Goal: Task Accomplishment & Management: Manage account settings

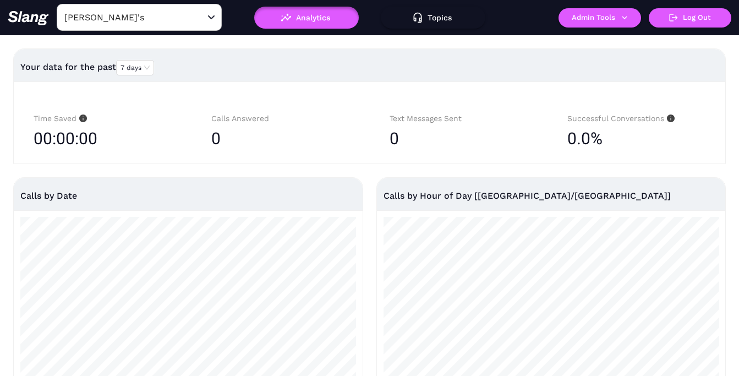
click at [135, 22] on input "[PERSON_NAME]'s" at bounding box center [122, 17] width 121 height 17
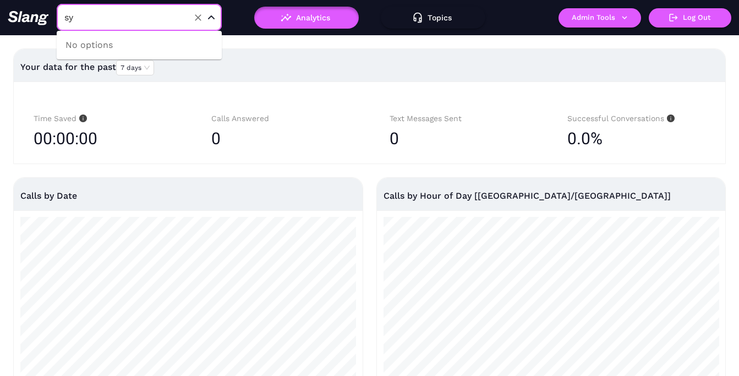
type input "syd"
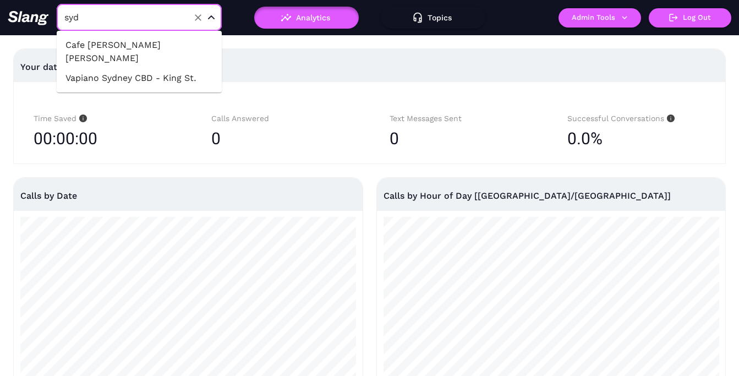
click at [140, 68] on li "Vapiano Sydney CBD - King St." at bounding box center [139, 78] width 165 height 20
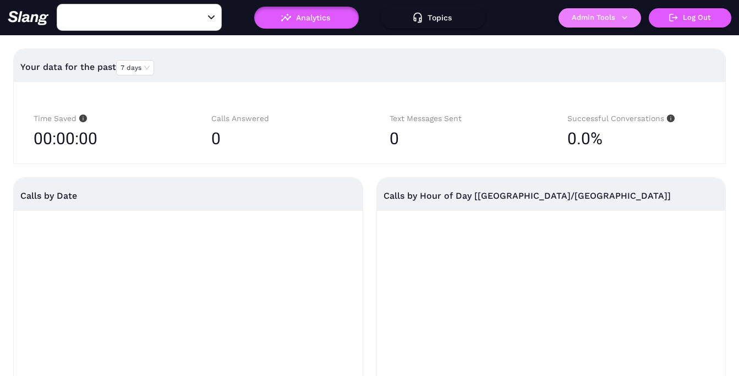
type input "Vapiano Sydney CBD - King St."
click at [606, 21] on button "Admin Tools" at bounding box center [600, 17] width 83 height 19
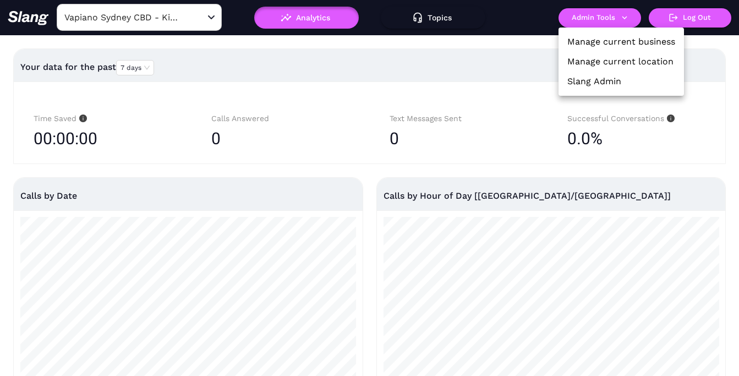
click at [606, 59] on link "Manage current location" at bounding box center [621, 61] width 106 height 13
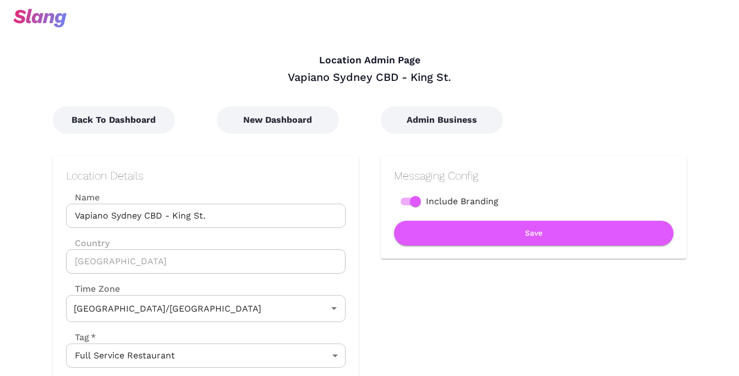
type input "Australian EDT ([GEOGRAPHIC_DATA])"
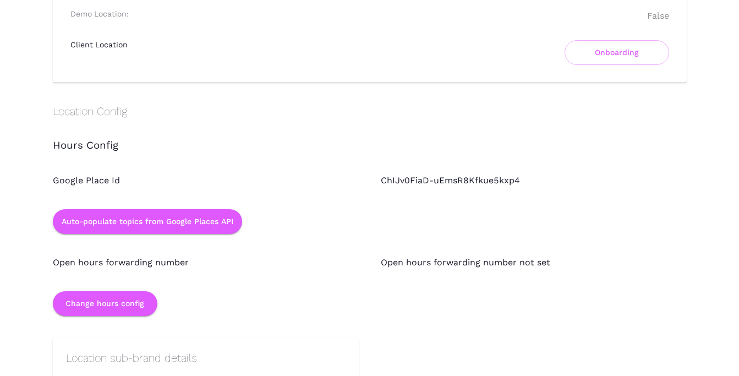
scroll to position [944, 0]
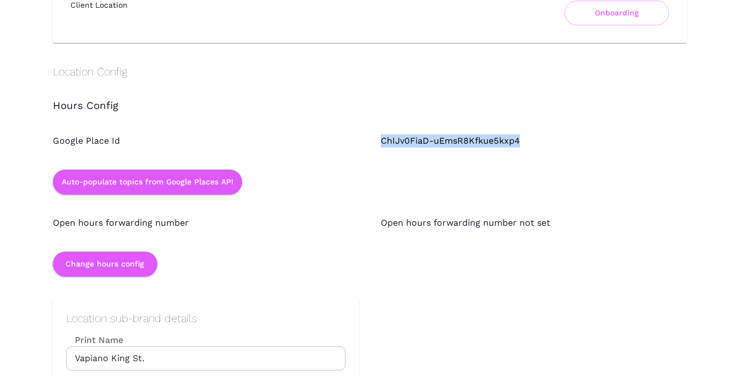
drag, startPoint x: 524, startPoint y: 142, endPoint x: 379, endPoint y: 143, distance: 145.4
click at [378, 143] on div "ChIJv0FiaD-uEmsR8Kfkue5kxp4" at bounding box center [523, 129] width 328 height 35
copy div "ChIJv0FiaD-uEmsR8Kfkue5kxp4"
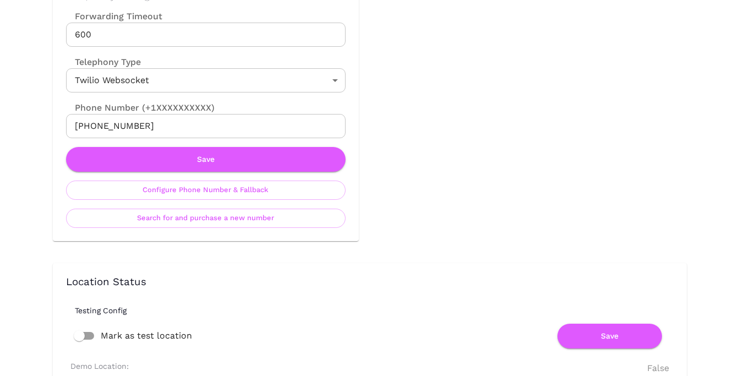
scroll to position [492, 0]
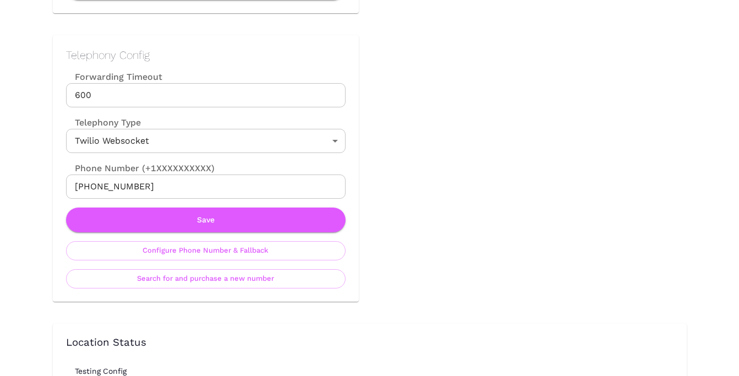
click at [165, 187] on input "[PHONE_NUMBER]" at bounding box center [206, 187] width 280 height 24
